Goal: Information Seeking & Learning: Learn about a topic

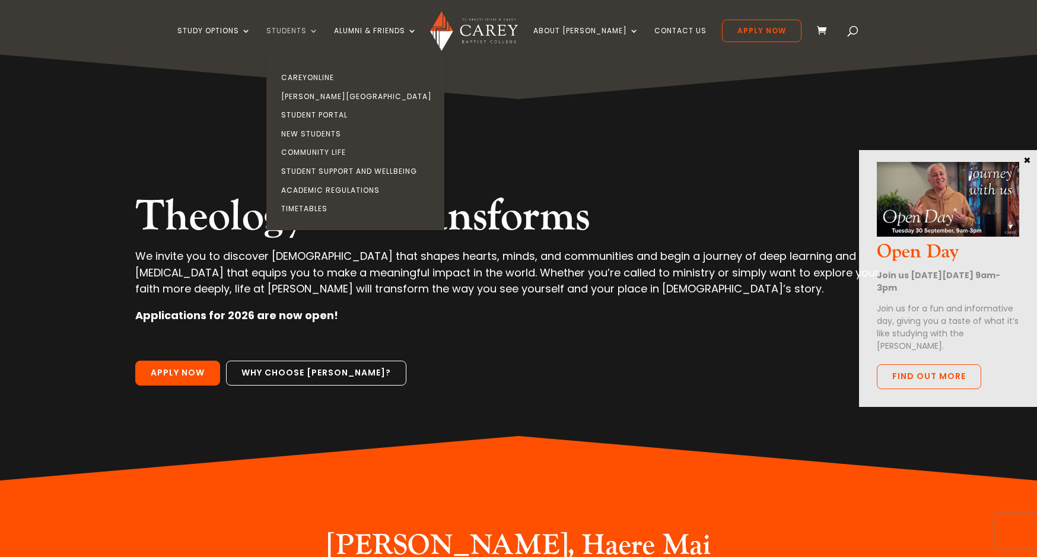
click at [319, 30] on link "Students" at bounding box center [292, 41] width 52 height 28
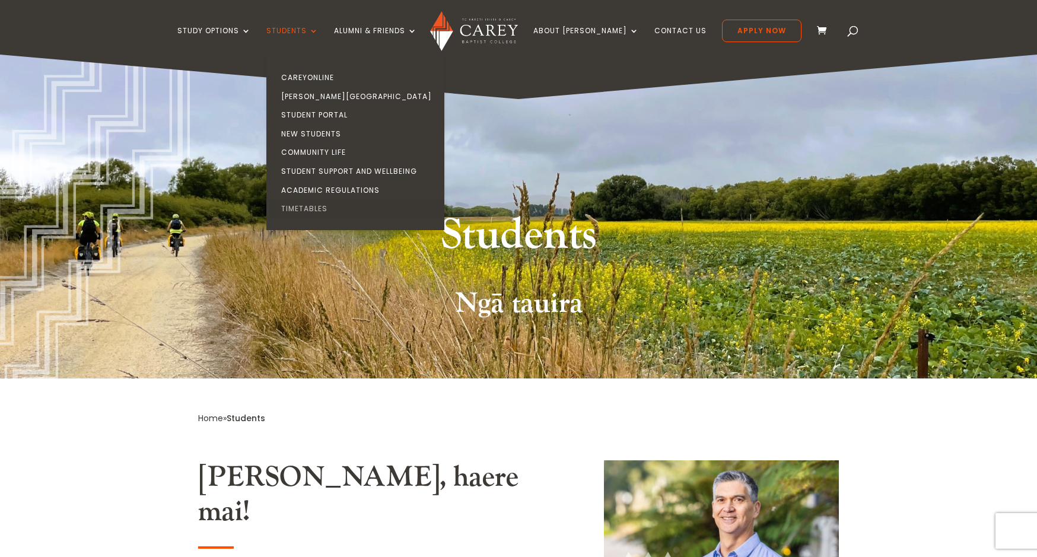
click at [323, 211] on link "Timetables" at bounding box center [358, 208] width 178 height 19
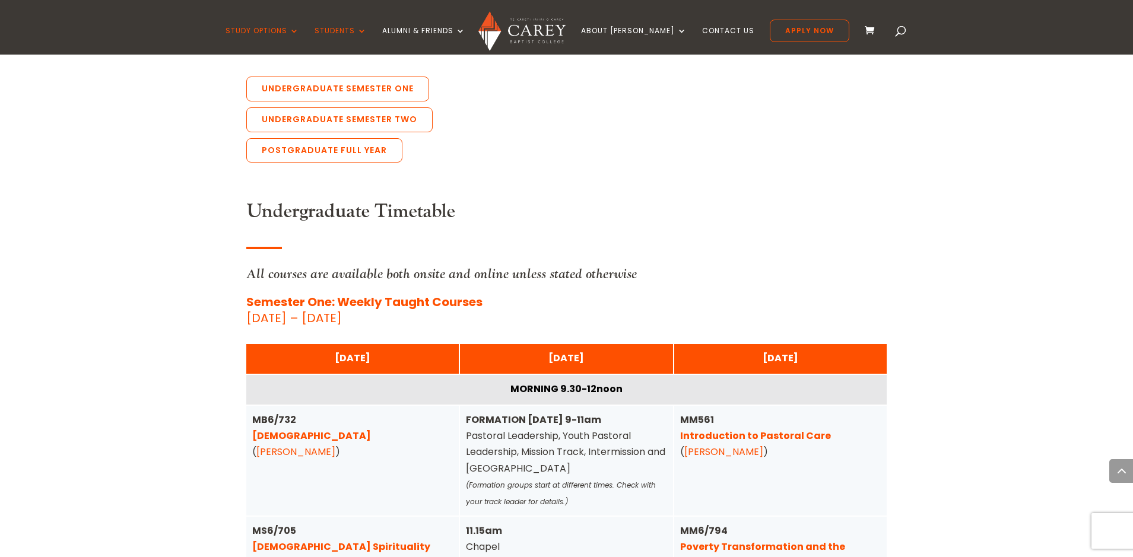
scroll to position [2789, 0]
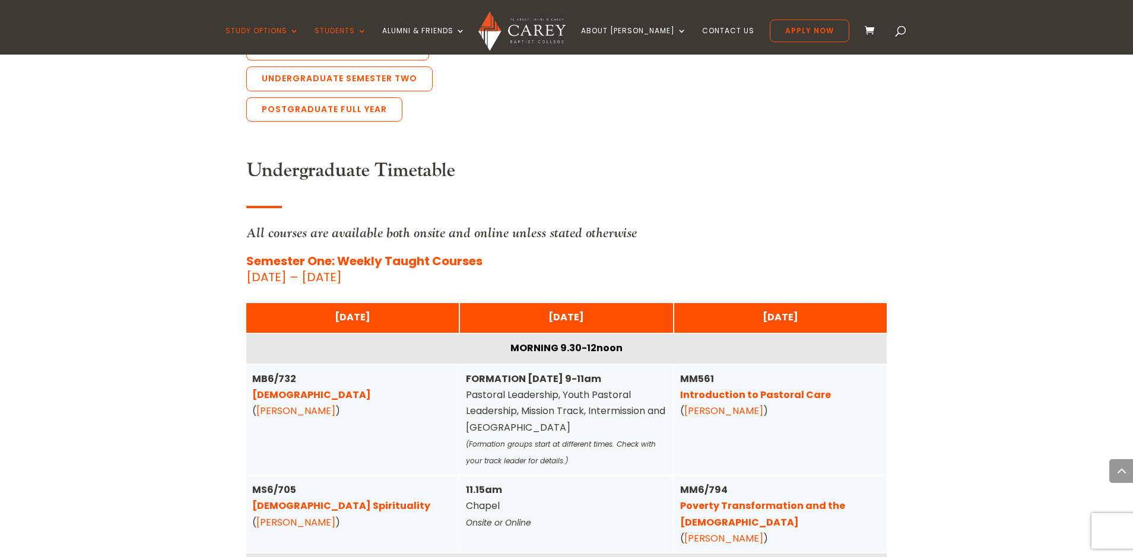
click at [124, 359] on div "Home » Study » Timetables Carey Timetables More information can be viewed about…" at bounding box center [566, 265] width 1133 height 5467
click at [731, 388] on link "Introduction to Pastoral Care" at bounding box center [755, 395] width 151 height 14
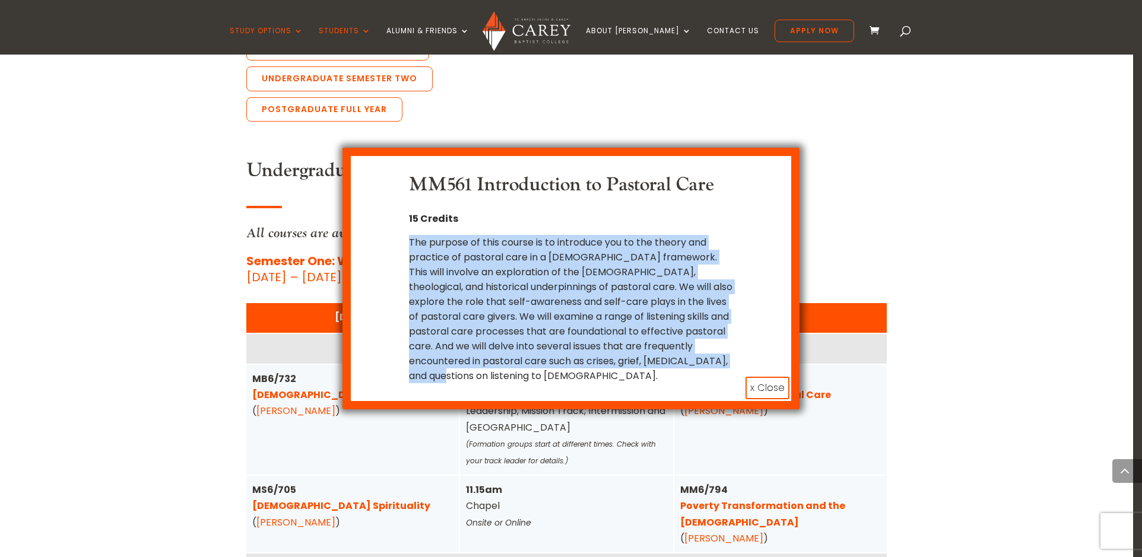
drag, startPoint x: 495, startPoint y: 379, endPoint x: 404, endPoint y: 246, distance: 161.3
click at [404, 246] on div "MM561 Introduction to Pastoral Care 15 Credits The purpose of this course is to…" at bounding box center [570, 278] width 405 height 209
copy div "The purpose of this course is to introduce you to the theory and practice of pa…"
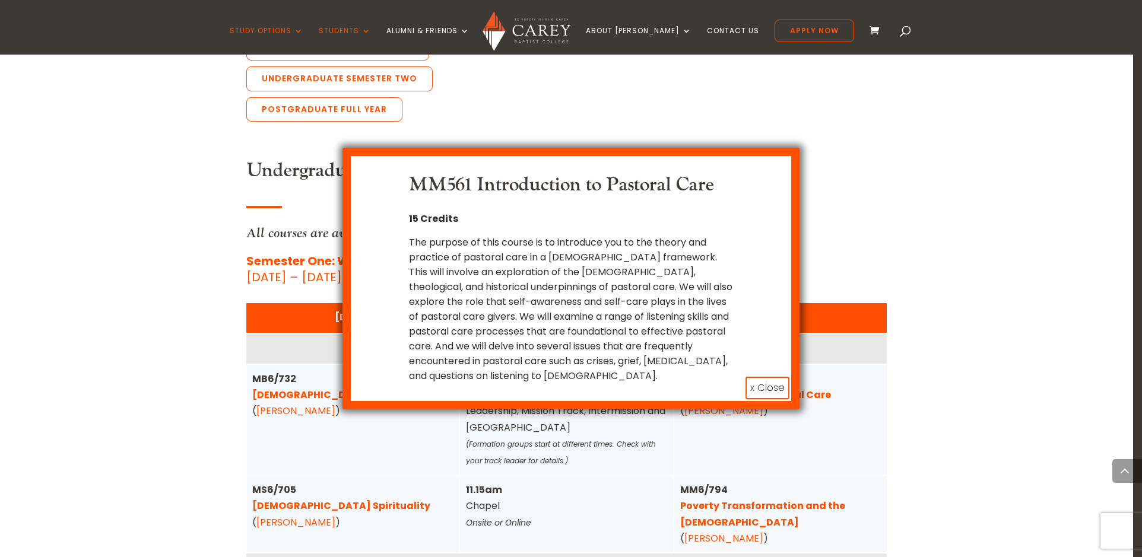
click at [141, 340] on div "MM561 Introduction to Pastoral Care 15 Credits The purpose of this course is to…" at bounding box center [571, 278] width 1142 height 557
click at [762, 384] on button "x Close" at bounding box center [767, 388] width 44 height 23
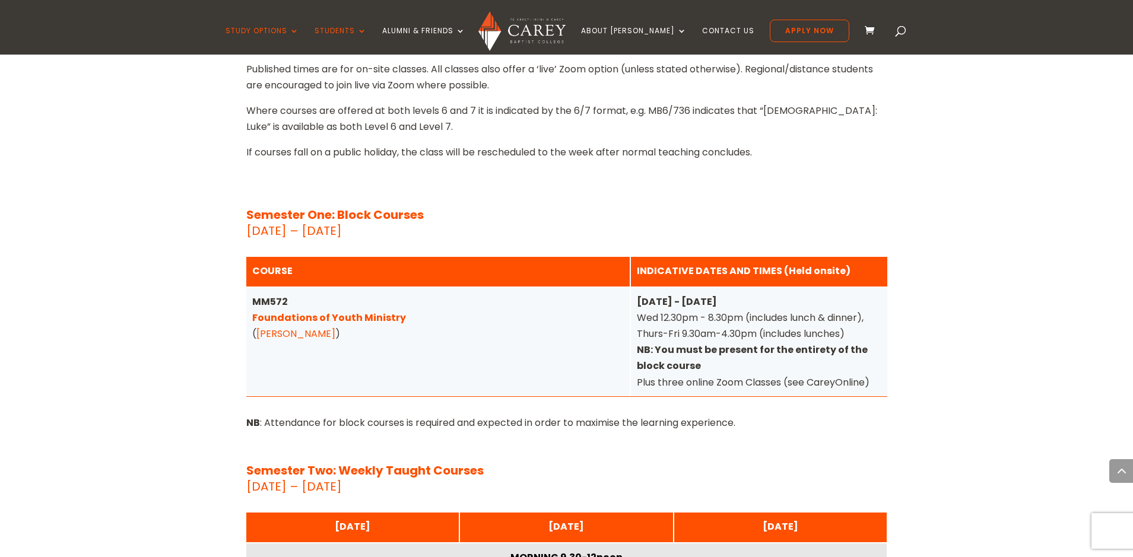
scroll to position [3619, 0]
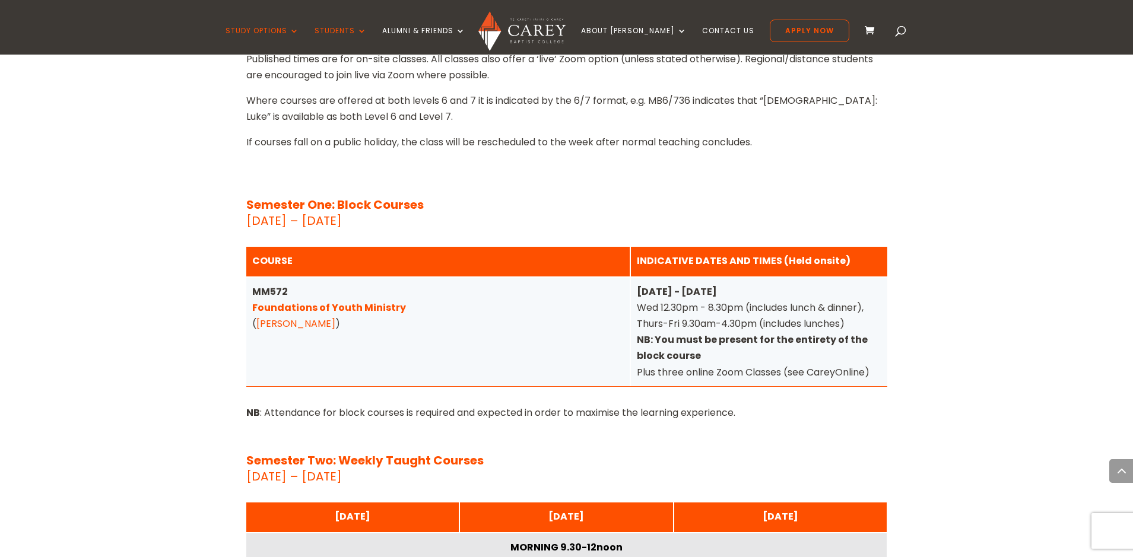
click at [879, 36] on div "Study Options Certificate in Christian Leadership (Micro-credential) Intermissi…" at bounding box center [566, 27] width 1096 height 55
click at [901, 33] on span at bounding box center [901, 33] width 0 height 0
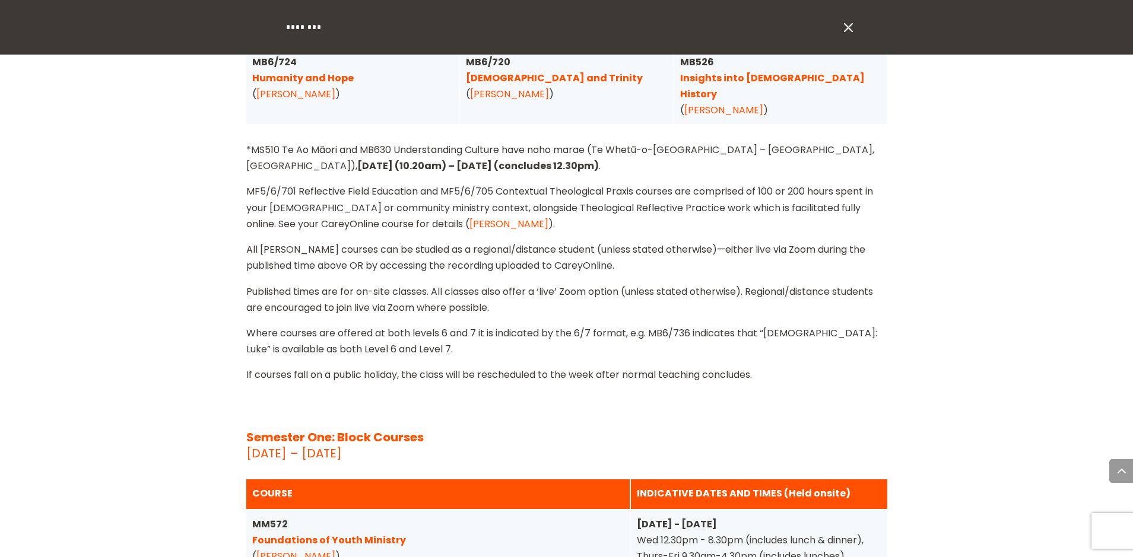
scroll to position [3382, 0]
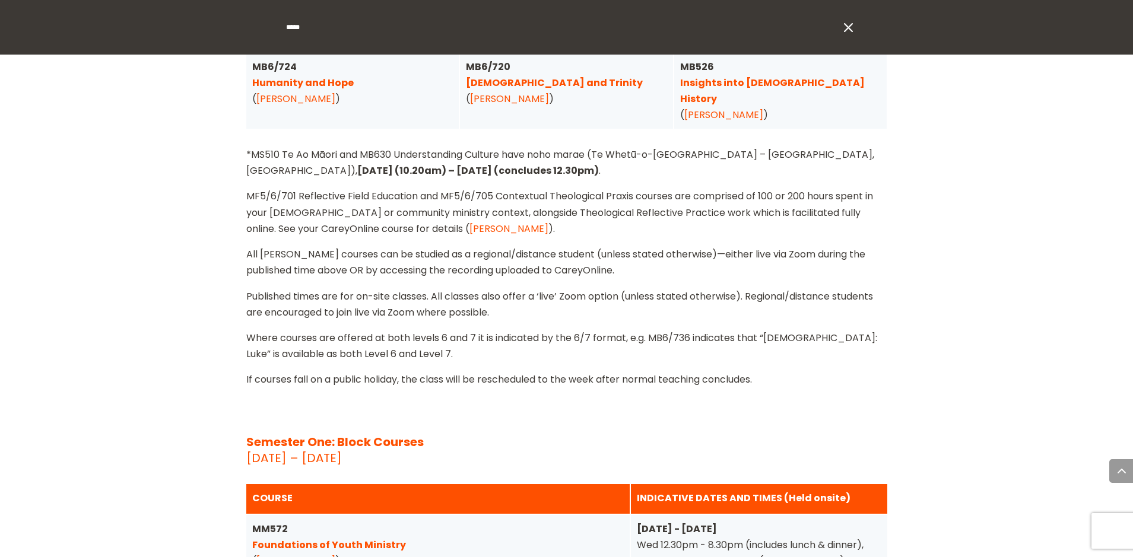
type input "*****"
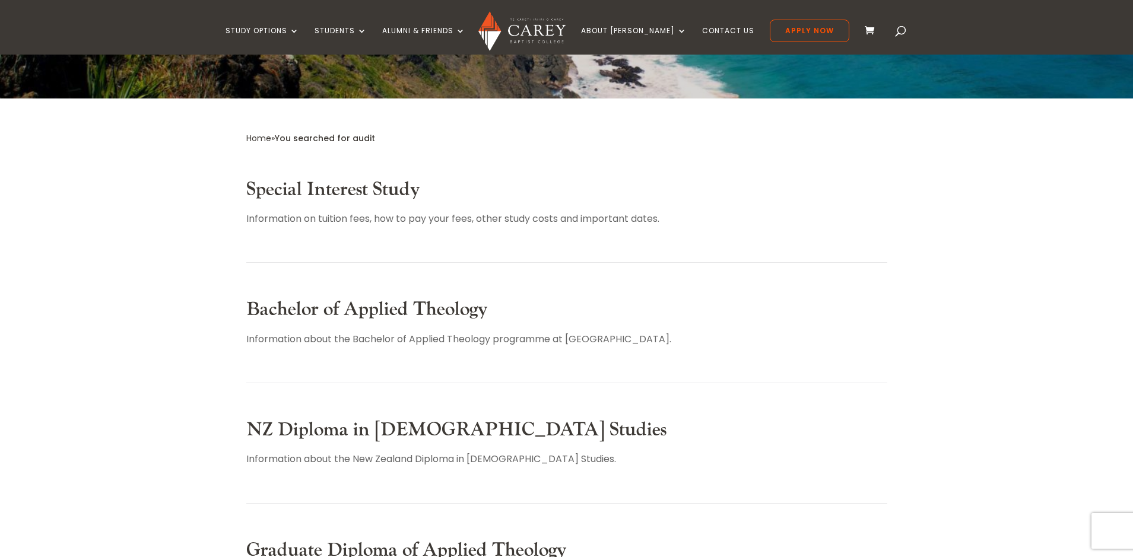
scroll to position [237, 0]
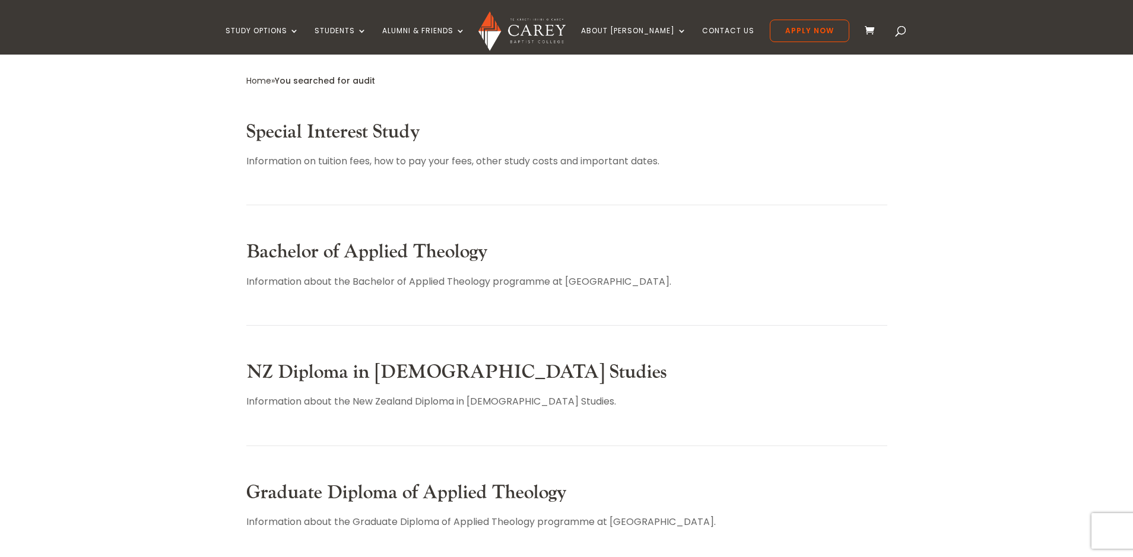
click at [350, 135] on link "Special Interest Study" at bounding box center [333, 132] width 174 height 24
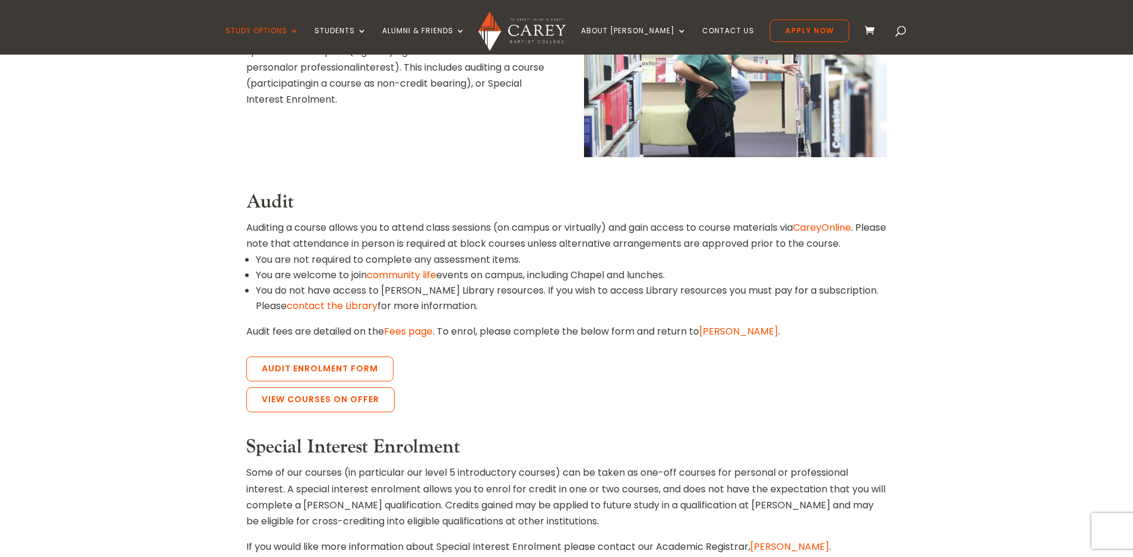
scroll to position [475, 0]
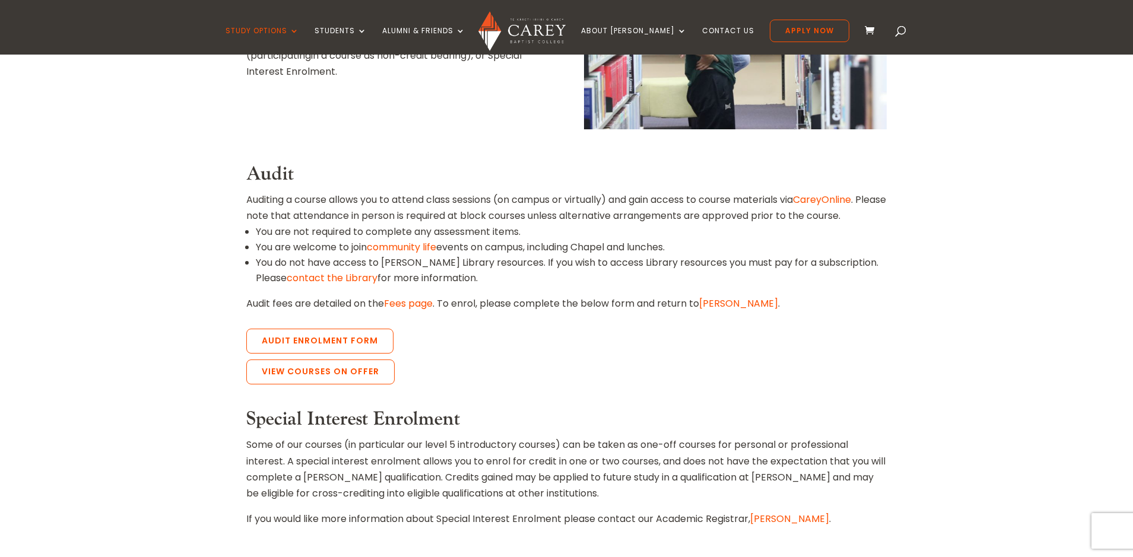
click at [406, 298] on link "Fees page" at bounding box center [408, 304] width 49 height 14
drag, startPoint x: 253, startPoint y: 170, endPoint x: 704, endPoint y: 243, distance: 457.3
click at [704, 243] on div "Audit Auditing a course allows you to attend class sessions (on campus or virtu…" at bounding box center [566, 237] width 641 height 148
copy div "Audit Auditing a course allows you to attend class sessions (on campus or virtu…"
